Goal: Find specific page/section: Find specific page/section

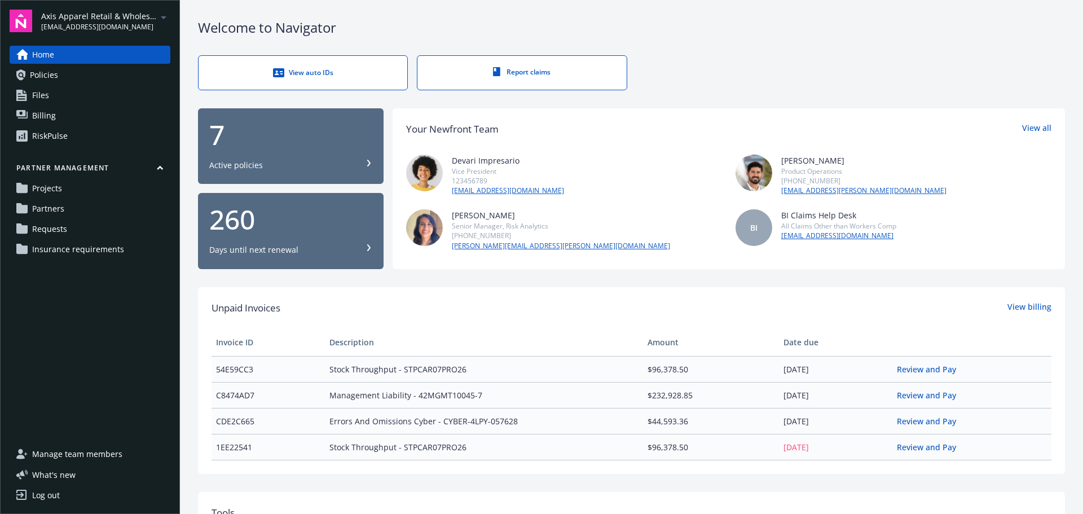
click at [117, 24] on span "[EMAIL_ADDRESS][DOMAIN_NAME]" at bounding box center [99, 27] width 116 height 10
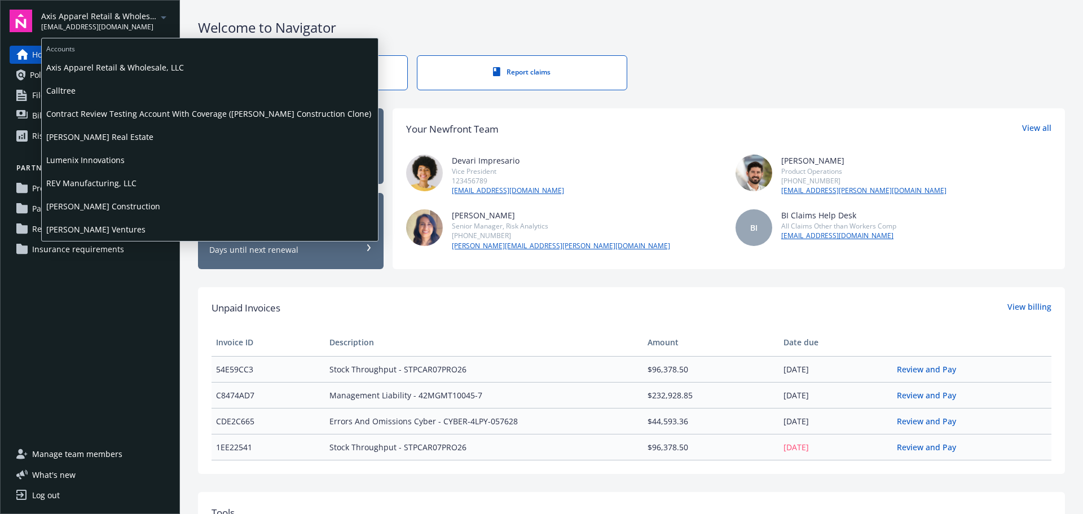
click at [98, 201] on span "[PERSON_NAME] Construction" at bounding box center [209, 206] width 327 height 23
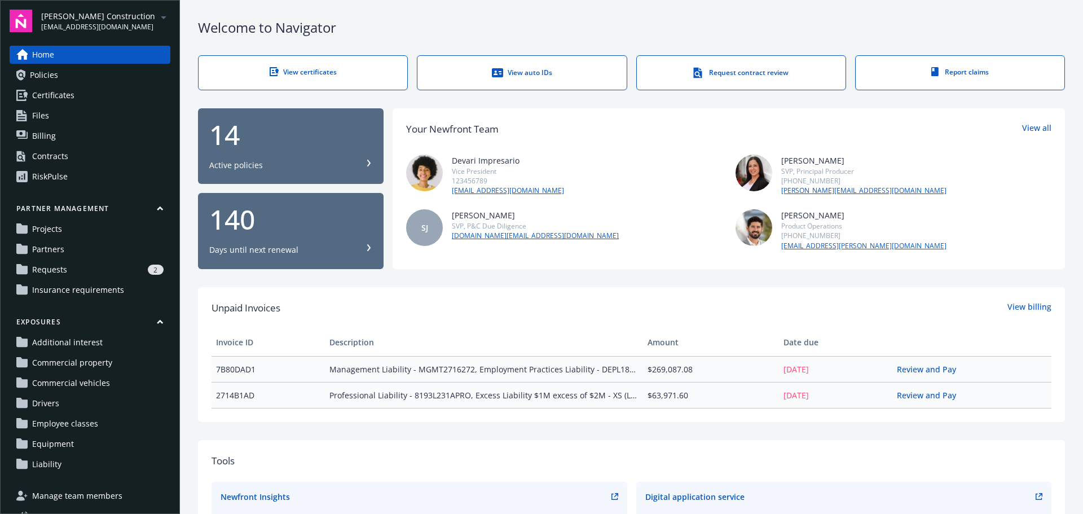
click at [52, 163] on div "Contracts" at bounding box center [50, 156] width 36 height 18
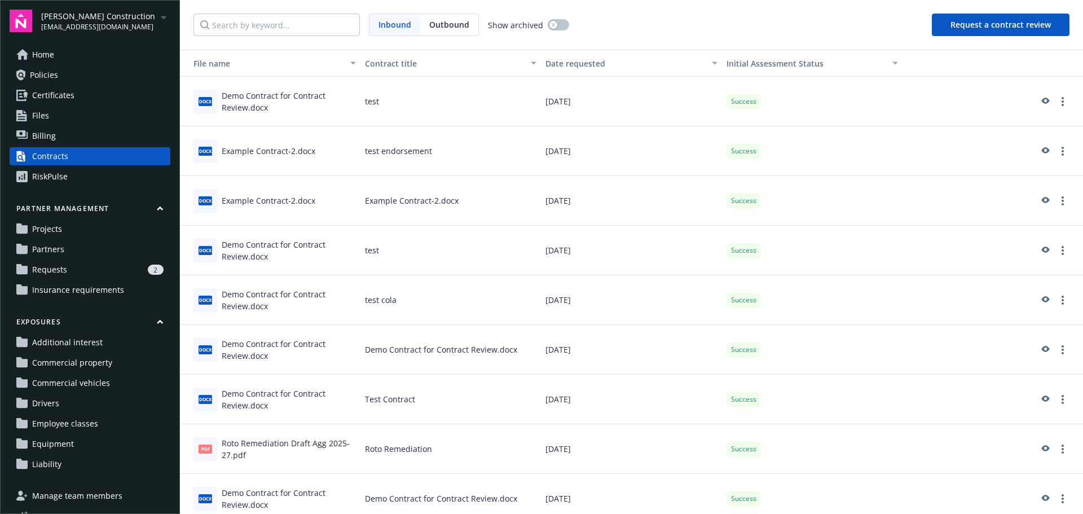
click at [45, 52] on span "Home" at bounding box center [43, 55] width 22 height 18
